Goal: Information Seeking & Learning: Learn about a topic

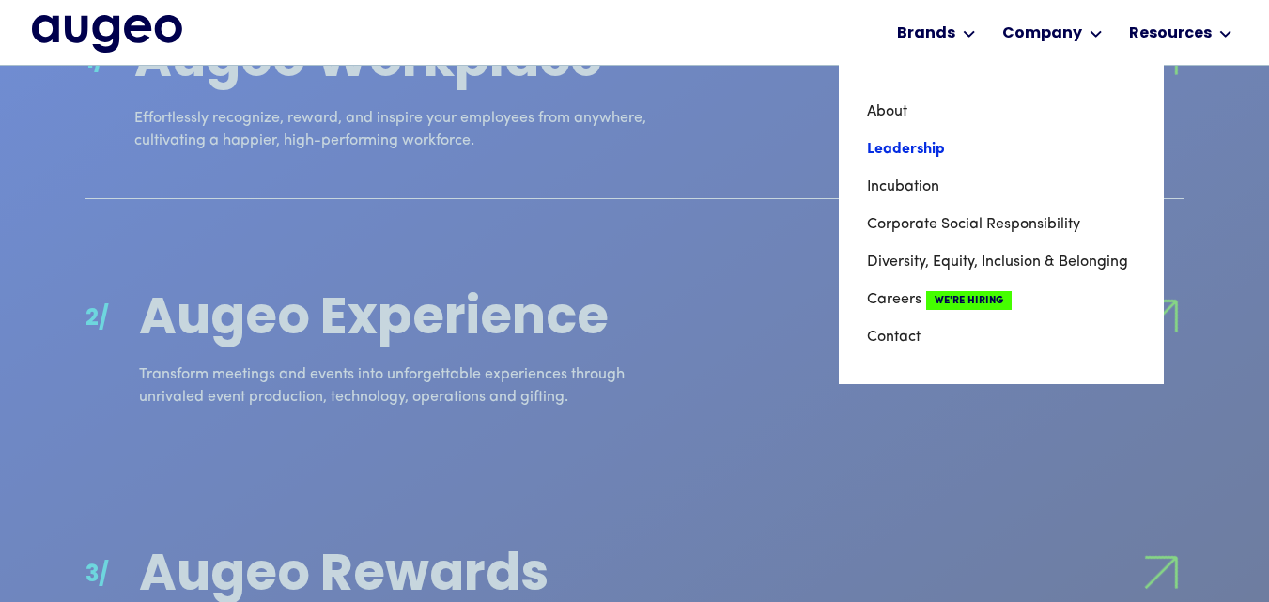
scroll to position [1799, 0]
click at [927, 160] on link "Leadership" at bounding box center [1001, 150] width 269 height 38
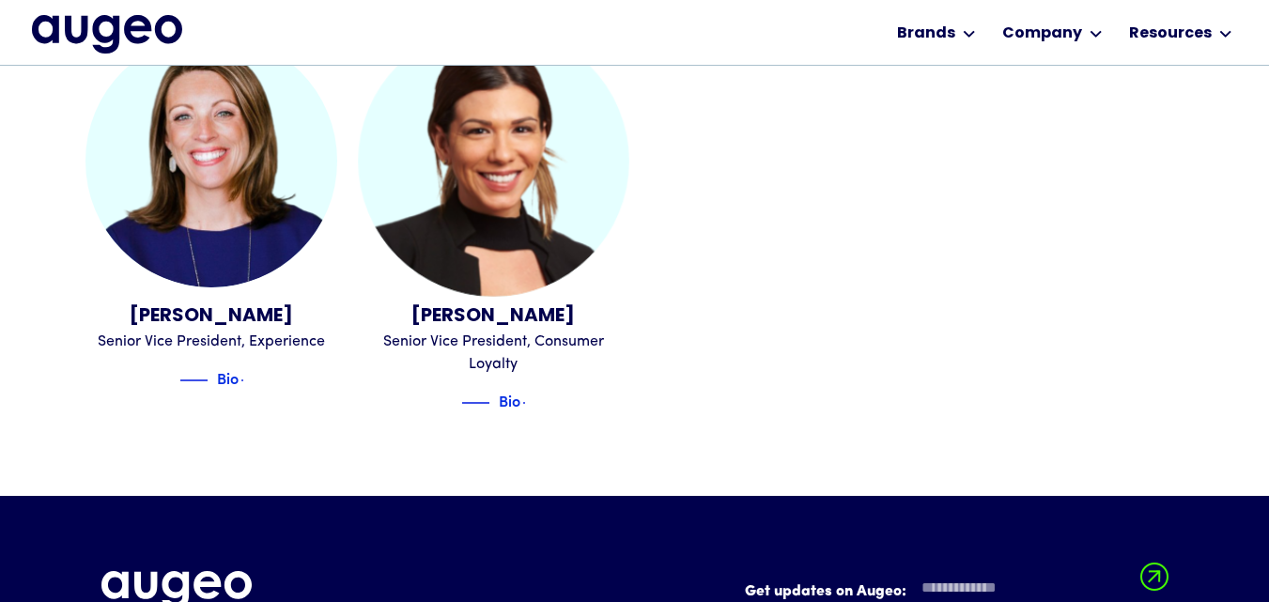
scroll to position [2367, 0]
